Goal: Check status: Check status

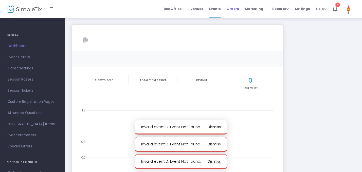
click at [236, 5] on span "Orders" at bounding box center [233, 8] width 12 height 13
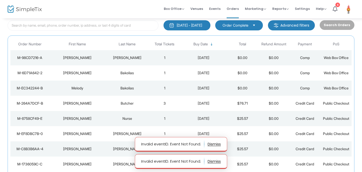
scroll to position [33, 0]
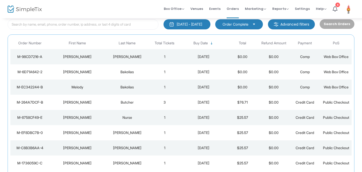
click at [174, 104] on td "3" at bounding box center [164, 102] width 31 height 15
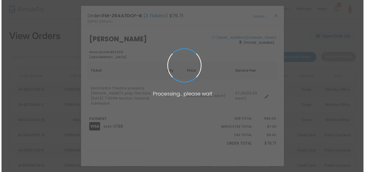
scroll to position [0, 0]
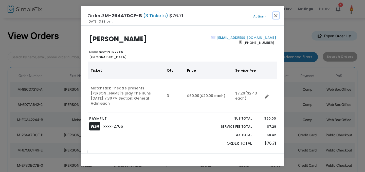
click at [275, 16] on button "Close" at bounding box center [276, 15] width 7 height 7
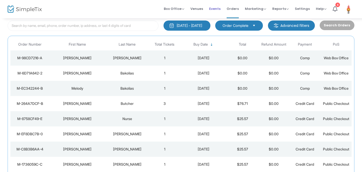
click at [221, 10] on span "Events" at bounding box center [214, 8] width 11 height 13
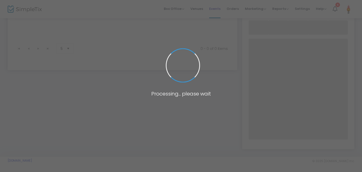
scroll to position [41, 0]
